Goal: Complete application form: Complete application form

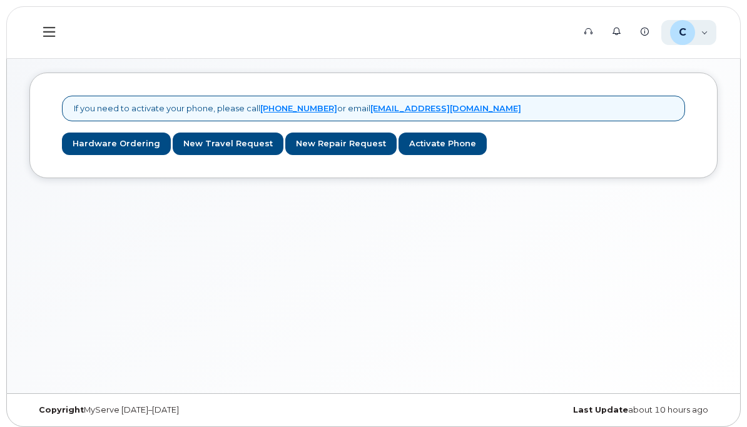
click at [700, 34] on div "C [EMAIL_ADDRESS][DOMAIN_NAME] Employee" at bounding box center [689, 32] width 56 height 25
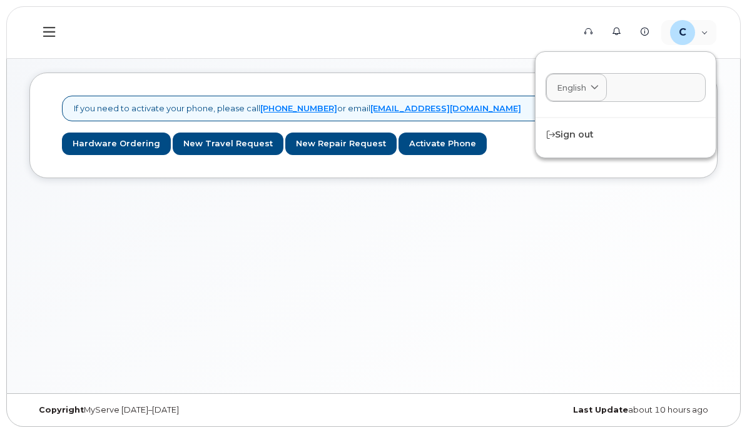
click at [624, 260] on div "If you need to activate your phone, please call [PHONE_NUMBER] or email [EMAIL_…" at bounding box center [373, 221] width 733 height 343
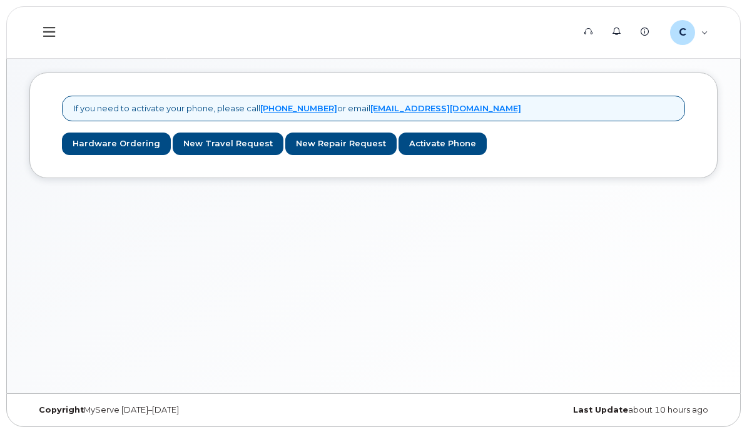
click at [56, 35] on button at bounding box center [49, 32] width 40 height 36
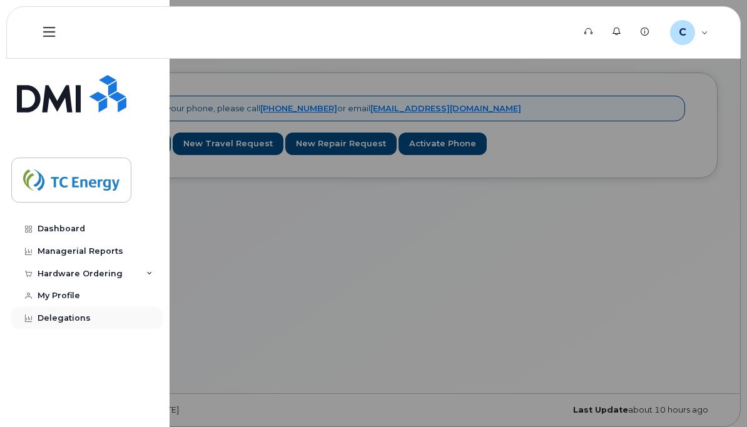
click at [79, 320] on div "Delegations" at bounding box center [64, 318] width 53 height 10
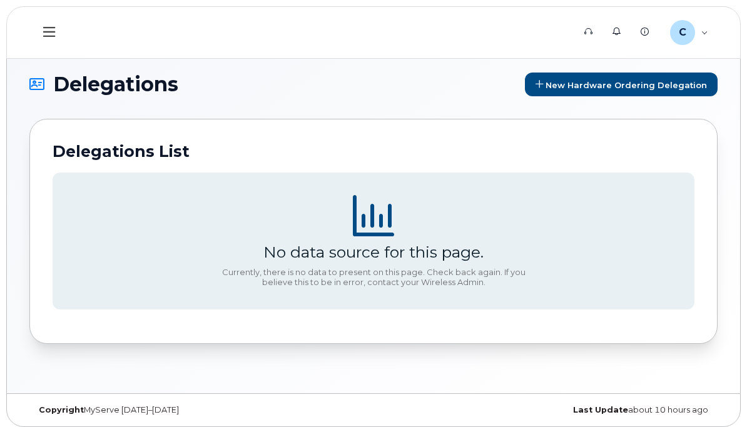
click at [379, 225] on icon at bounding box center [373, 215] width 41 height 41
click at [614, 89] on span "New Hardware Ordering Delegation" at bounding box center [625, 84] width 161 height 10
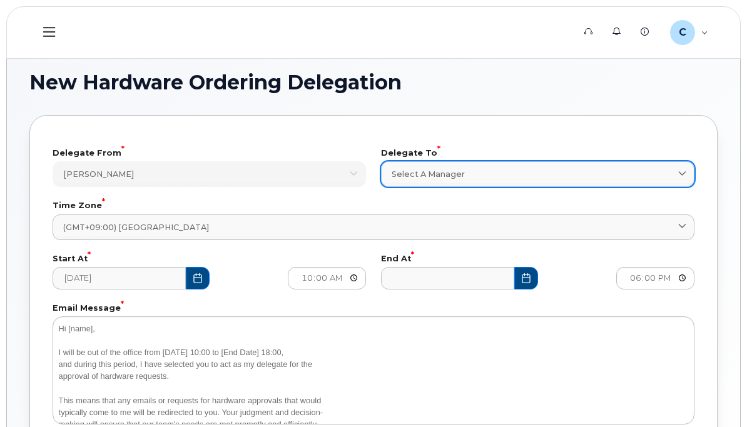
click at [646, 173] on div "Select a Manager" at bounding box center [538, 174] width 292 height 12
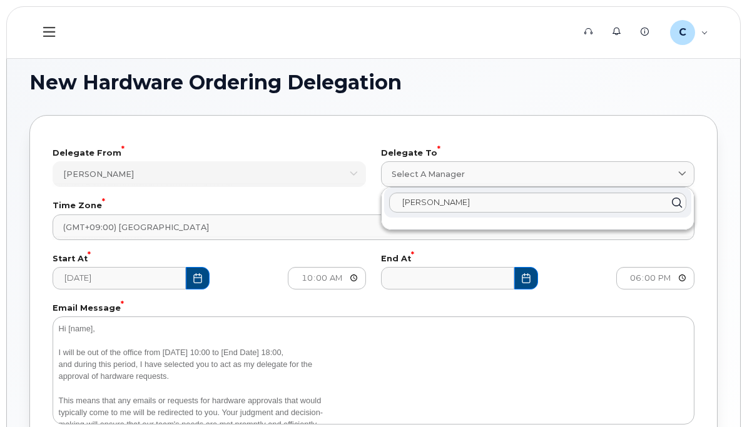
click at [678, 210] on icon at bounding box center [676, 202] width 18 height 18
click at [664, 209] on input "[PERSON_NAME]" at bounding box center [537, 203] width 297 height 20
click at [666, 201] on input "[PERSON_NAME]" at bounding box center [537, 203] width 297 height 20
click at [667, 194] on input "[PERSON_NAME]" at bounding box center [537, 203] width 297 height 20
click at [508, 204] on input "[PERSON_NAME]" at bounding box center [537, 203] width 297 height 20
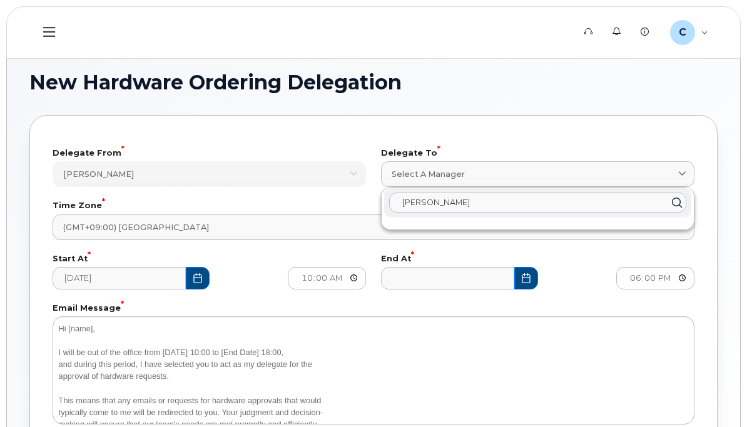
type input "[PERSON_NAME]"
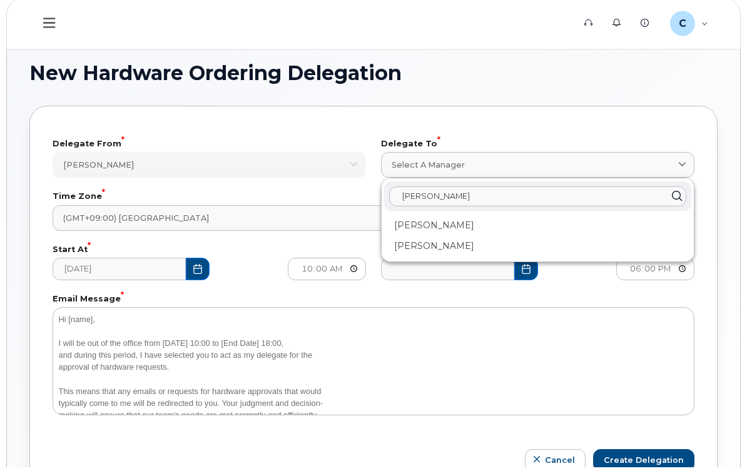
click at [55, 27] on icon at bounding box center [49, 32] width 12 height 10
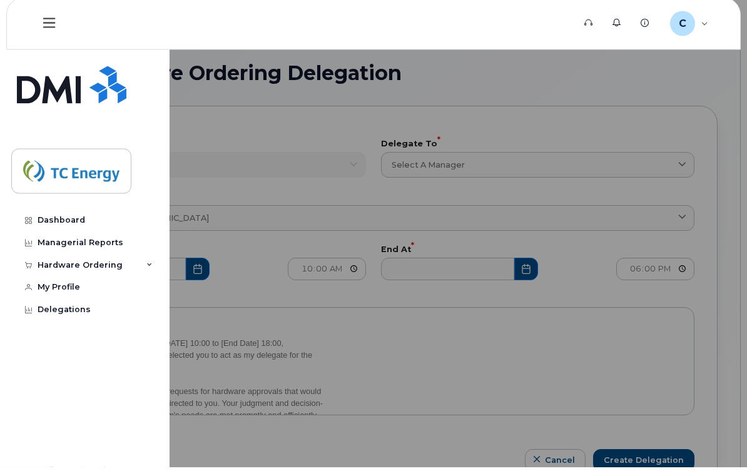
scroll to position [9, 0]
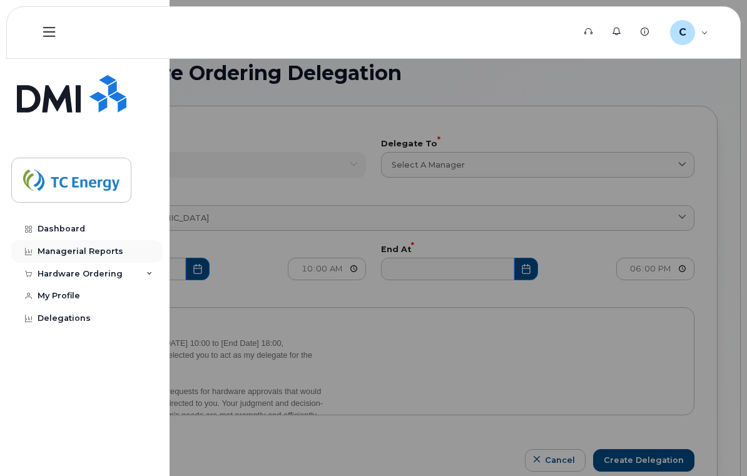
click at [99, 253] on div "Managerial Reports" at bounding box center [81, 251] width 86 height 10
click at [100, 246] on div "Managerial Reports" at bounding box center [81, 251] width 86 height 10
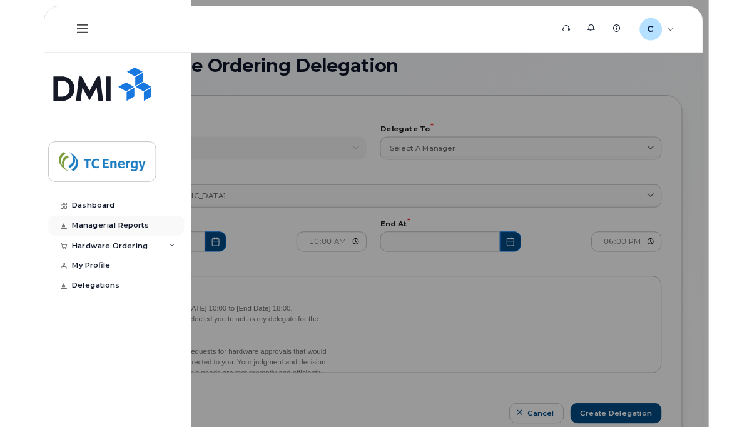
scroll to position [25, 0]
